Goal: Use online tool/utility: Utilize a website feature to perform a specific function

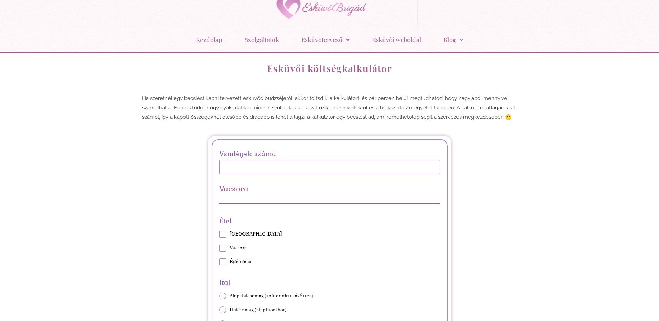
scroll to position [69, 0]
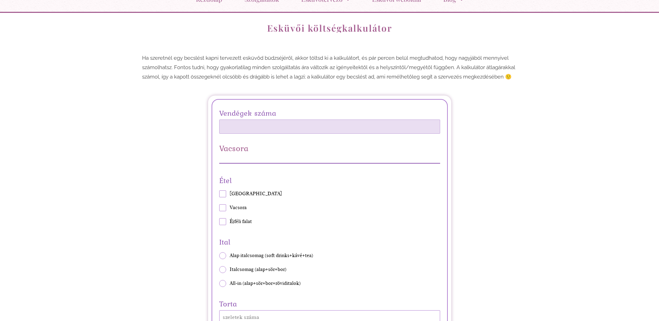
click at [391, 125] on input "Vendégek száma" at bounding box center [329, 127] width 221 height 14
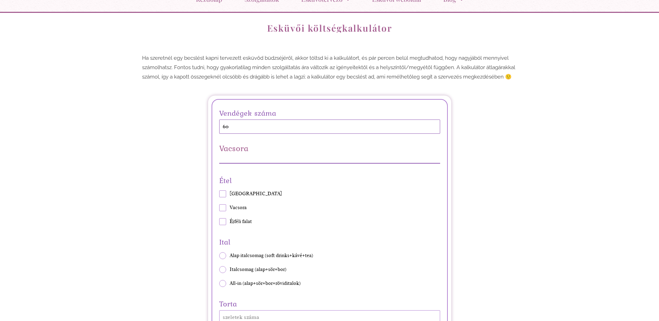
type input "60"
click at [436, 209] on div "Étel Vendégváró Vacsora Éjféli falat" at bounding box center [329, 199] width 221 height 51
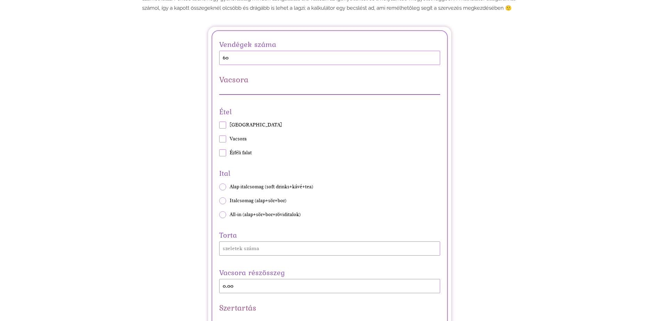
scroll to position [139, 0]
click at [224, 139] on span at bounding box center [222, 138] width 7 height 7
click at [219, 139] on input "Vacsora" at bounding box center [219, 138] width 0 height 0
checkbox input "true"
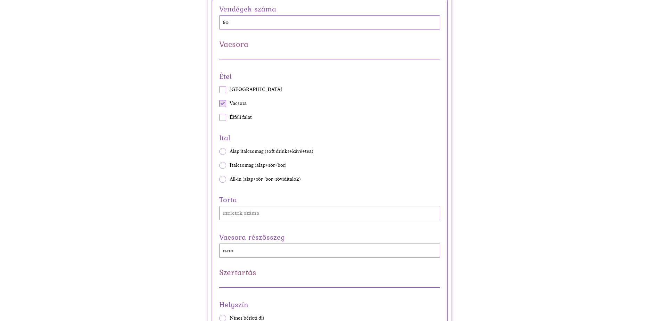
click at [226, 91] on span at bounding box center [222, 89] width 7 height 7
click at [219, 90] on input "[GEOGRAPHIC_DATA]" at bounding box center [219, 90] width 0 height 0
checkbox input "true"
click at [221, 118] on span at bounding box center [222, 117] width 7 height 7
click at [219, 118] on input "Éjféli falat" at bounding box center [219, 117] width 0 height 0
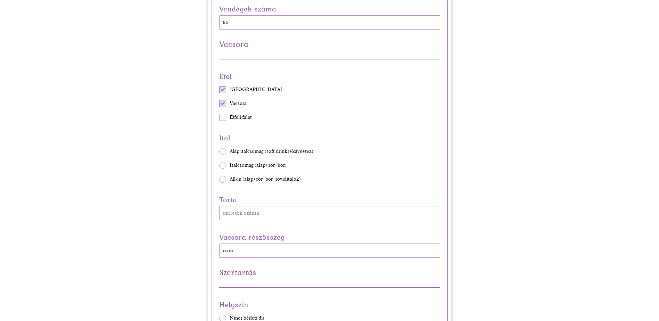
checkbox input "true"
click at [246, 180] on span "All-in (alap+sör+bor+röviditalok)" at bounding box center [265, 179] width 71 height 7
click at [219, 179] on input "All-in (alap+sör+bor+röviditalok)" at bounding box center [219, 179] width 0 height 0
radio input "true"
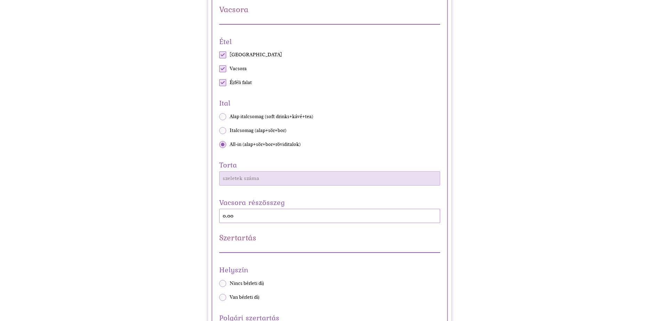
click at [246, 182] on input "Torta" at bounding box center [329, 178] width 221 height 14
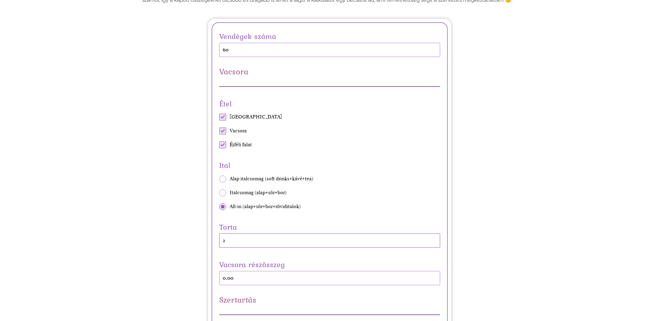
scroll to position [139, 0]
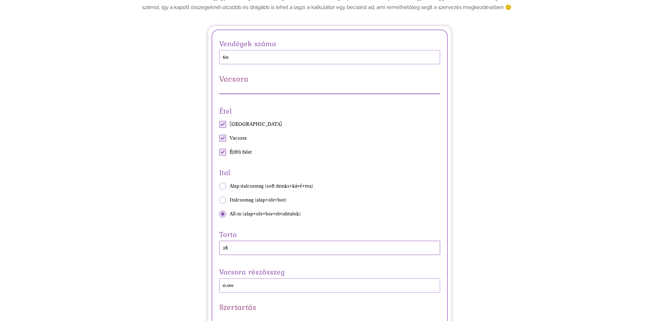
type input "2"
type input "80"
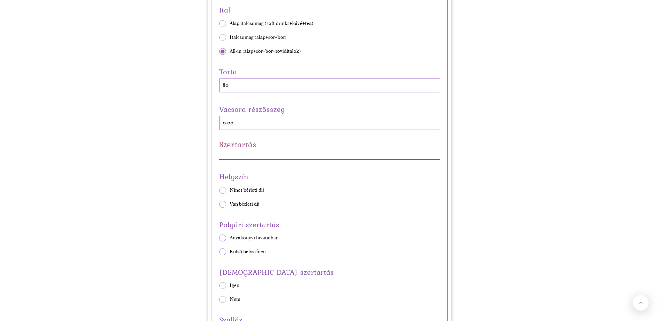
scroll to position [313, 0]
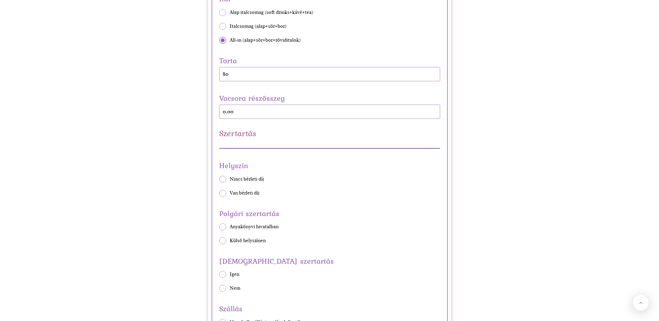
click at [223, 183] on div "Helyszín Nincs bérleti díj Van bérleti díj" at bounding box center [329, 177] width 221 height 37
click at [222, 182] on span at bounding box center [222, 179] width 7 height 7
click at [219, 179] on input "Nincs bérleti díj" at bounding box center [219, 179] width 0 height 0
radio input "true"
drag, startPoint x: 222, startPoint y: 112, endPoint x: 231, endPoint y: 112, distance: 9.4
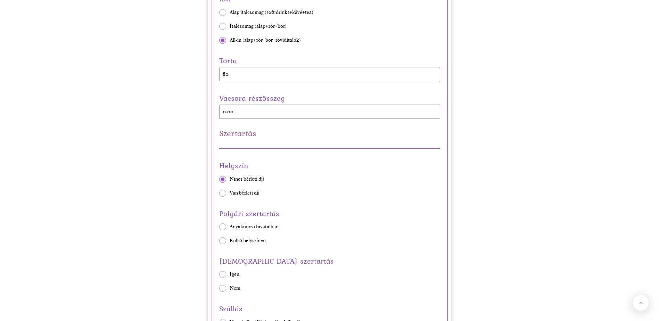
click at [231, 112] on div "Vacsora részösszeg 0.00" at bounding box center [329, 105] width 221 height 27
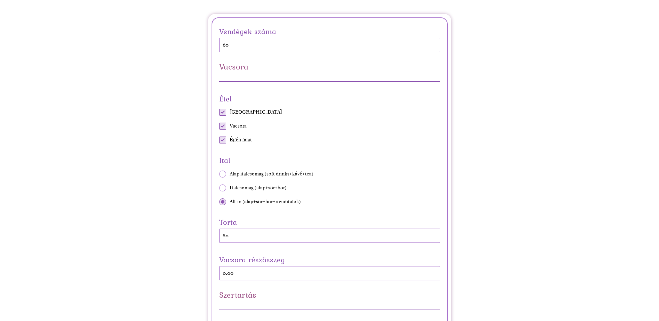
scroll to position [139, 0]
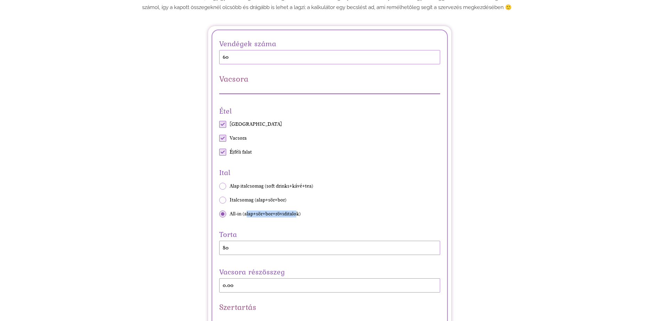
drag, startPoint x: 247, startPoint y: 213, endPoint x: 296, endPoint y: 217, distance: 48.5
click at [296, 217] on span "All-in (alap+sör+bor+röviditalok)" at bounding box center [265, 214] width 71 height 7
drag, startPoint x: 296, startPoint y: 217, endPoint x: 299, endPoint y: 220, distance: 4.4
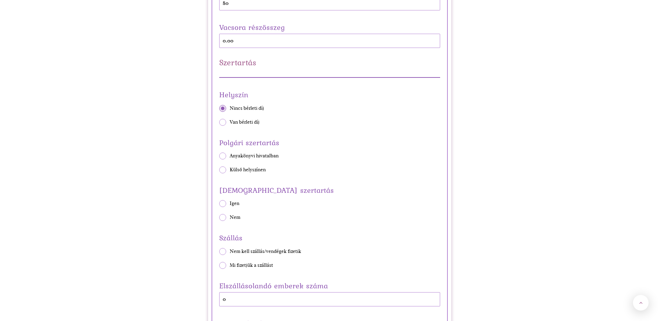
scroll to position [417, 0]
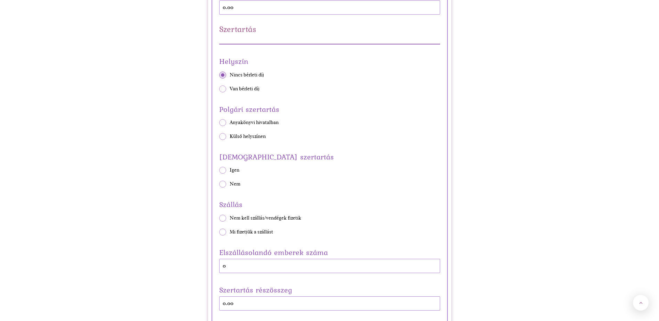
click at [253, 135] on span "Külső helyszínen" at bounding box center [248, 136] width 36 height 7
click at [219, 136] on input "Külső helyszínen" at bounding box center [219, 136] width 0 height 0
radio input "true"
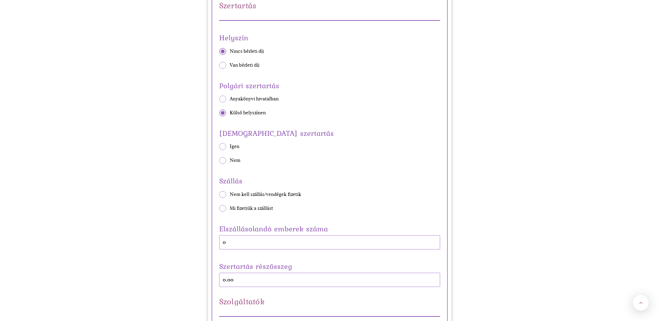
scroll to position [452, 0]
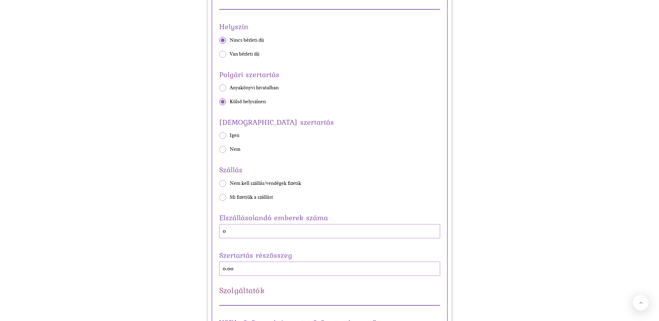
click at [231, 152] on span "Nem" at bounding box center [235, 149] width 11 height 7
click at [219, 150] on input "Nem" at bounding box center [219, 149] width 0 height 0
radio input "true"
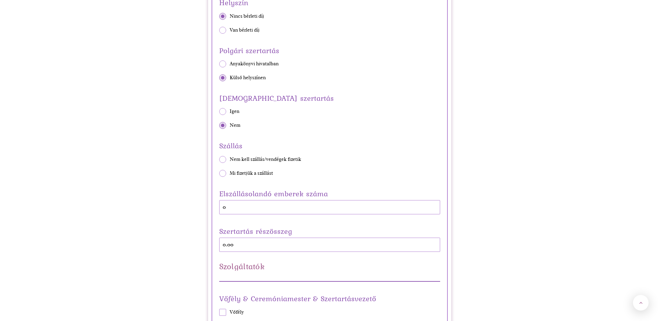
scroll to position [486, 0]
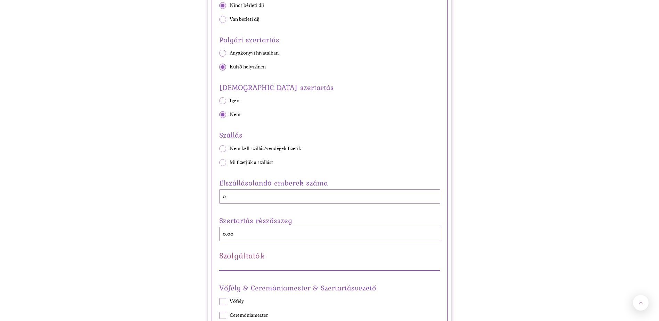
click at [272, 149] on span "Nem kell szállás/vendégek fizetik" at bounding box center [266, 148] width 72 height 7
click at [219, 149] on input "Nem kell szállás/vendégek fizetik" at bounding box center [219, 148] width 0 height 0
radio input "true"
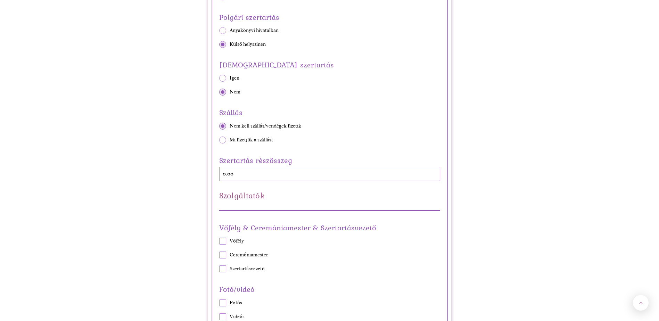
scroll to position [521, 0]
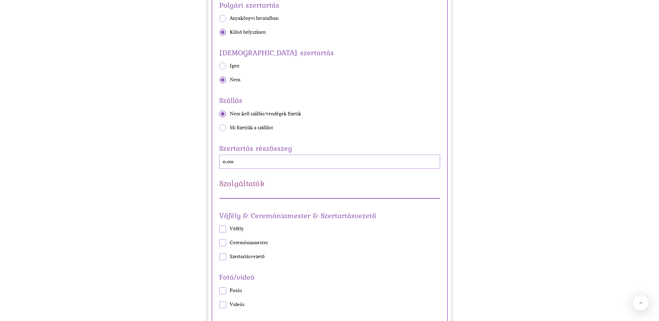
click at [228, 161] on div "Szertartás részösszeg 0.00" at bounding box center [329, 155] width 221 height 27
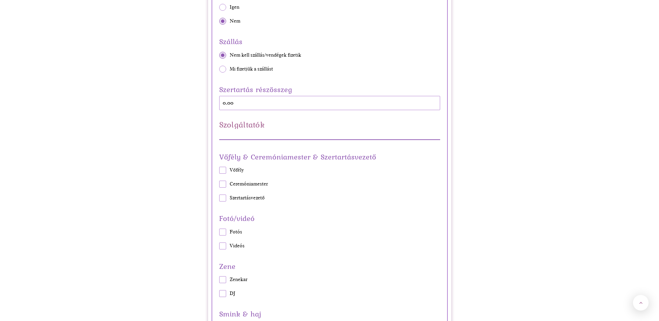
scroll to position [591, 0]
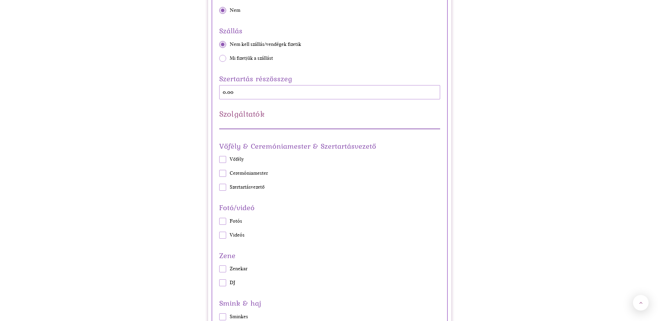
click at [223, 191] on span at bounding box center [222, 187] width 7 height 7
click at [219, 188] on input "Szertartásvezető" at bounding box center [219, 187] width 0 height 0
checkbox input "true"
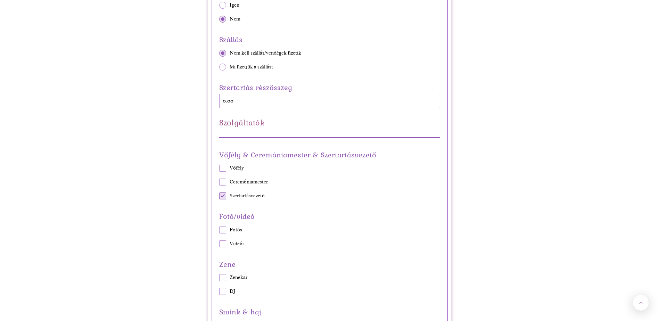
scroll to position [625, 0]
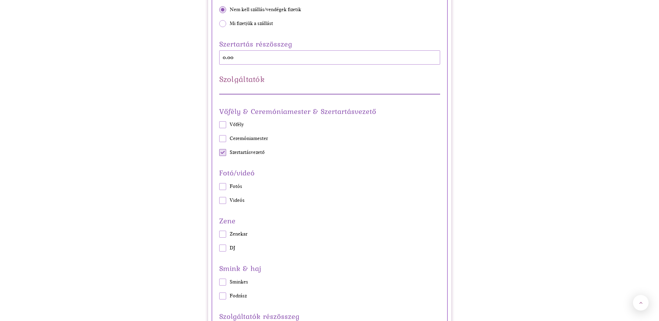
click at [226, 139] on span at bounding box center [222, 138] width 7 height 7
click at [219, 139] on input "Ceremóniamester" at bounding box center [219, 139] width 0 height 0
checkbox input "true"
click at [223, 126] on span at bounding box center [222, 124] width 7 height 7
click at [219, 125] on input "Vőfély" at bounding box center [219, 125] width 0 height 0
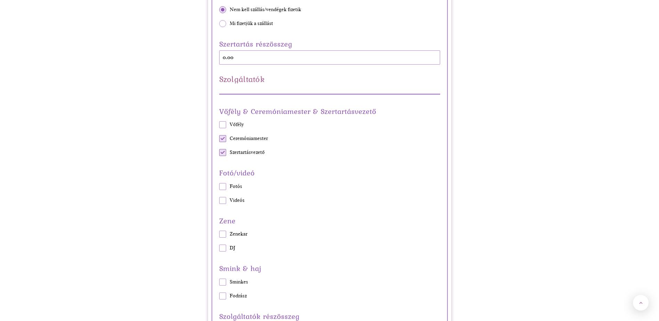
checkbox input "true"
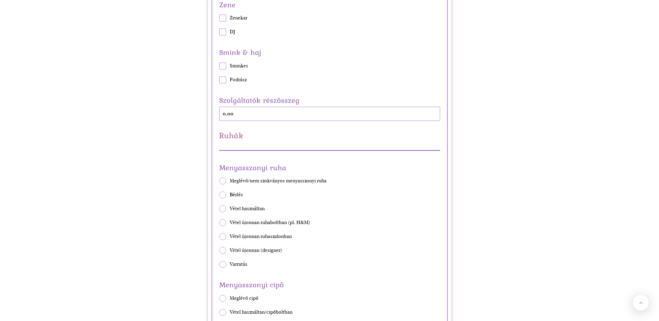
scroll to position [903, 0]
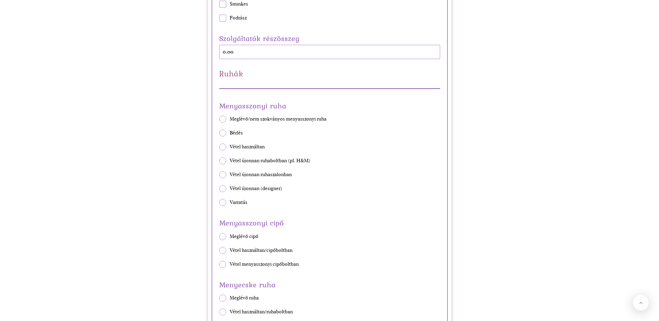
click at [257, 162] on span "Vétel újonnan ruhaboltban (pl. H&M)" at bounding box center [270, 160] width 81 height 7
click at [219, 161] on input "Vétel újonnan ruhaboltban (pl. H&M)" at bounding box center [219, 161] width 0 height 0
radio input "true"
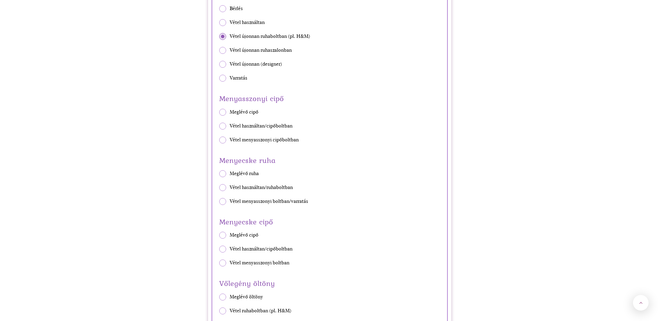
scroll to position [1042, 0]
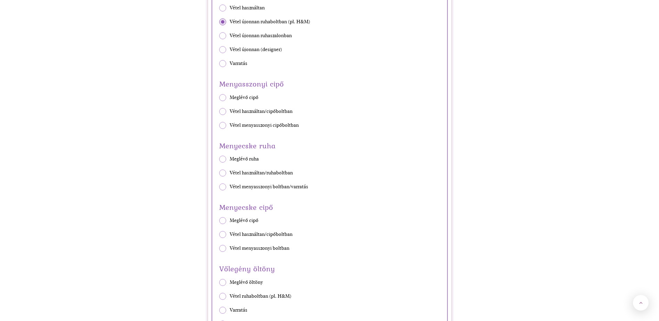
click at [251, 111] on span "Vétel használtan/cipőboltban" at bounding box center [261, 111] width 63 height 7
click at [219, 111] on input "Vétel használtan/cipőboltban" at bounding box center [219, 111] width 0 height 0
radio input "true"
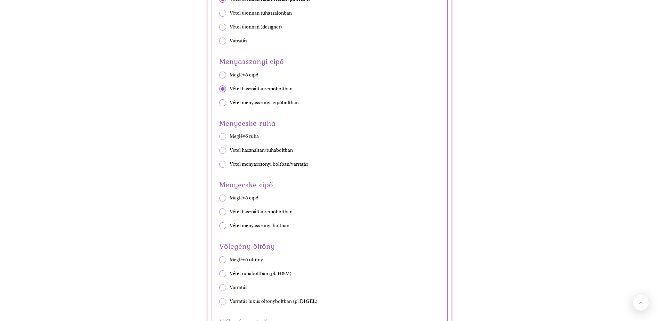
scroll to position [1077, 0]
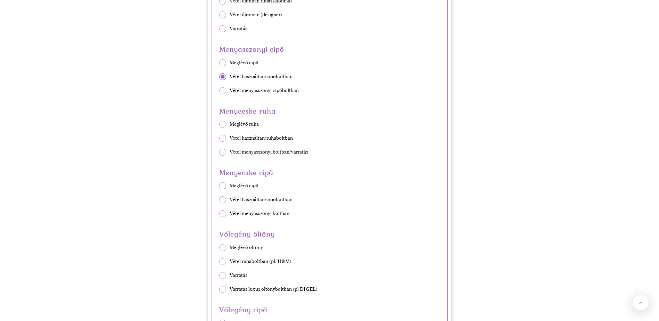
click at [250, 135] on span "Vétel használtan/ruhaboltban" at bounding box center [261, 138] width 63 height 7
click at [219, 138] on input "Vétel használtan/ruhaboltban" at bounding box center [219, 138] width 0 height 0
radio input "true"
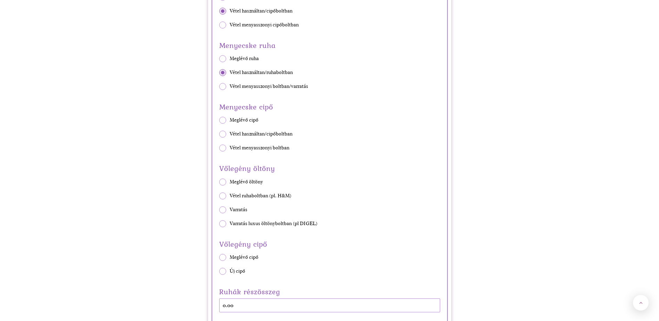
scroll to position [1146, 0]
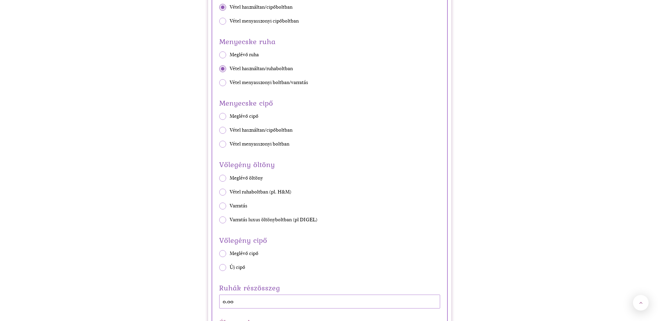
click at [255, 131] on span "Vétel használtan/cipőboltban" at bounding box center [261, 130] width 63 height 7
click at [219, 131] on input "Vétel használtan/cipőboltban" at bounding box center [219, 130] width 0 height 0
radio input "true"
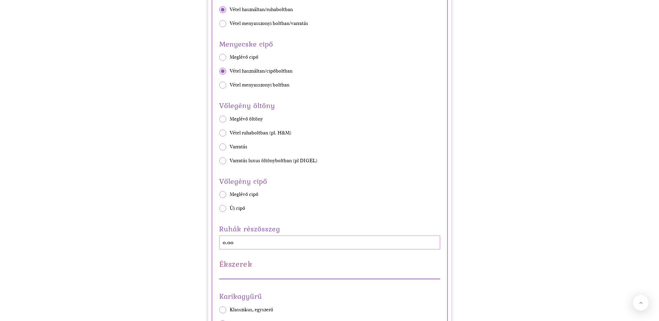
scroll to position [1216, 0]
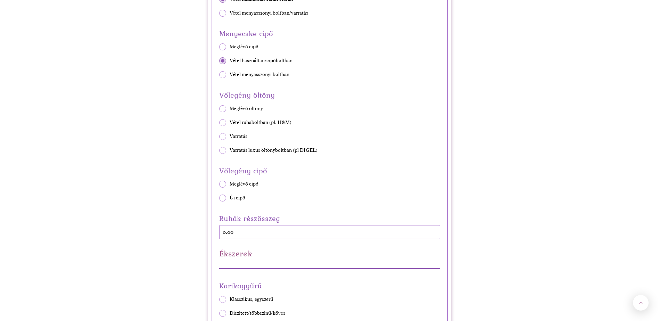
click at [234, 121] on span "Vétel ruhaboltban (pl. H&M)" at bounding box center [261, 122] width 62 height 7
click at [219, 122] on input "Vétel ruhaboltban (pl. H&M)" at bounding box center [219, 122] width 0 height 0
radio input "true"
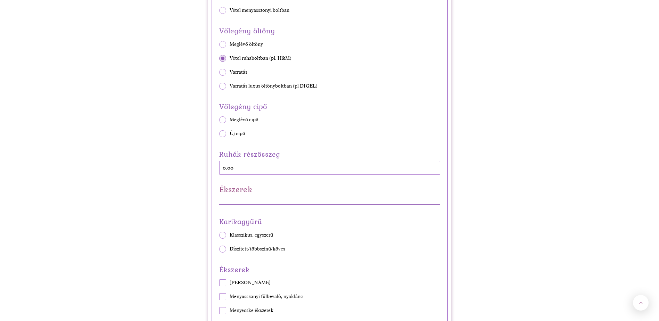
scroll to position [1285, 0]
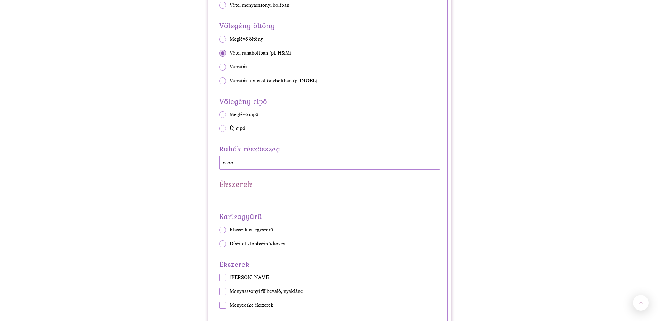
click at [231, 132] on span "Új cipő" at bounding box center [238, 128] width 16 height 7
click at [219, 129] on input "Új cipő" at bounding box center [219, 129] width 0 height 0
radio input "true"
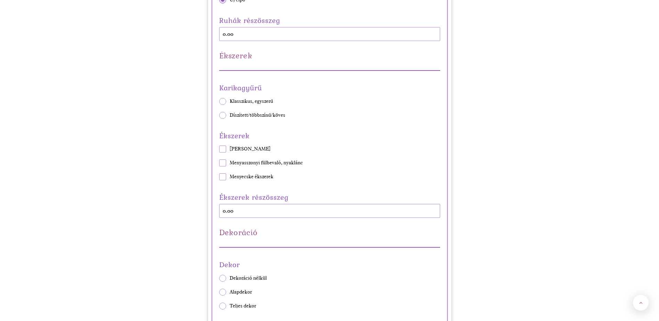
scroll to position [1424, 0]
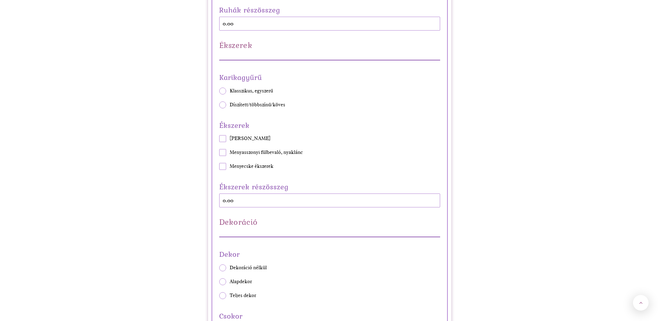
click at [254, 87] on div "Karikagyűrű Klasszikus, egyszerű Díszített/többszínű/köves" at bounding box center [329, 89] width 221 height 37
click at [256, 89] on span "Klasszikus, egyszerű" at bounding box center [251, 91] width 43 height 7
click at [219, 91] on input "Klasszikus, egyszerű" at bounding box center [219, 91] width 0 height 0
radio input "true"
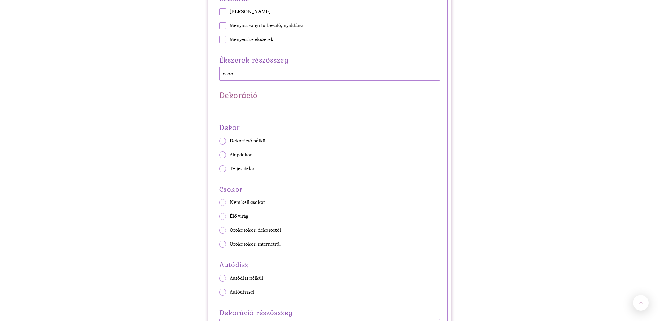
scroll to position [1563, 0]
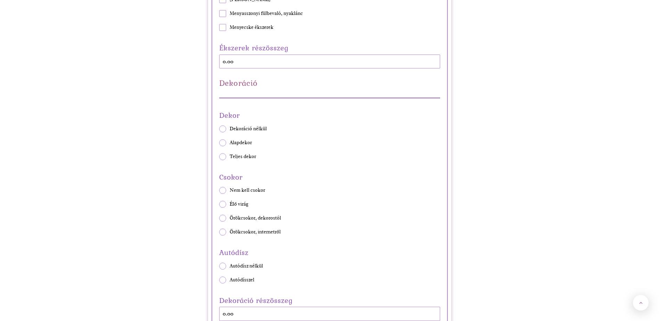
click at [239, 143] on span "Alapdekor" at bounding box center [241, 142] width 22 height 7
click at [219, 143] on input "Alapdekor" at bounding box center [219, 142] width 0 height 0
radio input "true"
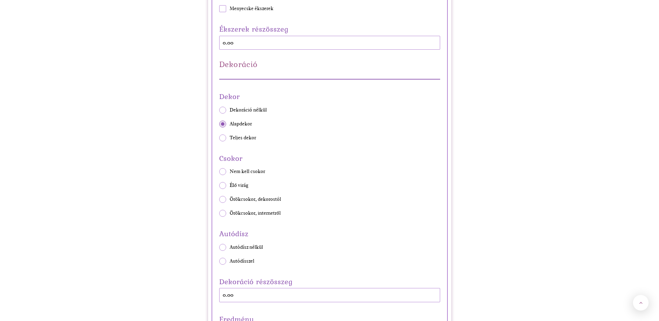
scroll to position [1598, 0]
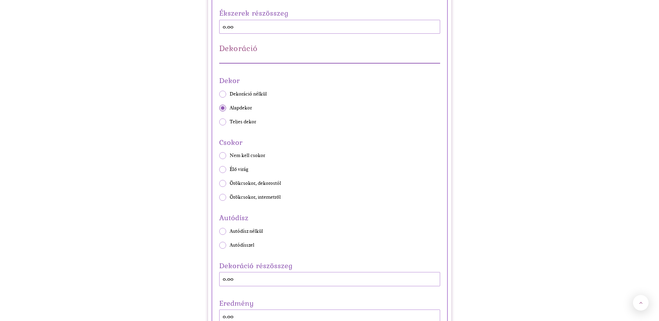
click at [242, 184] on span "Örökcsokor, dekorostól" at bounding box center [255, 183] width 51 height 7
click at [219, 184] on input "Örökcsokor, dekorostól" at bounding box center [219, 183] width 0 height 0
radio input "true"
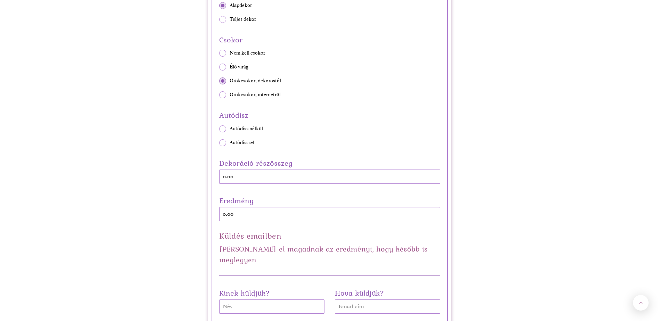
scroll to position [1702, 0]
click at [247, 141] on span "Autódísszel" at bounding box center [242, 141] width 25 height 7
click at [219, 141] on input "Autódísszel" at bounding box center [219, 141] width 0 height 0
radio input "true"
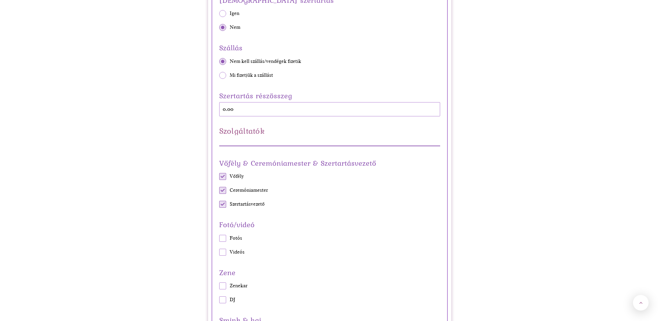
scroll to position [0, 0]
